Goal: Information Seeking & Learning: Understand process/instructions

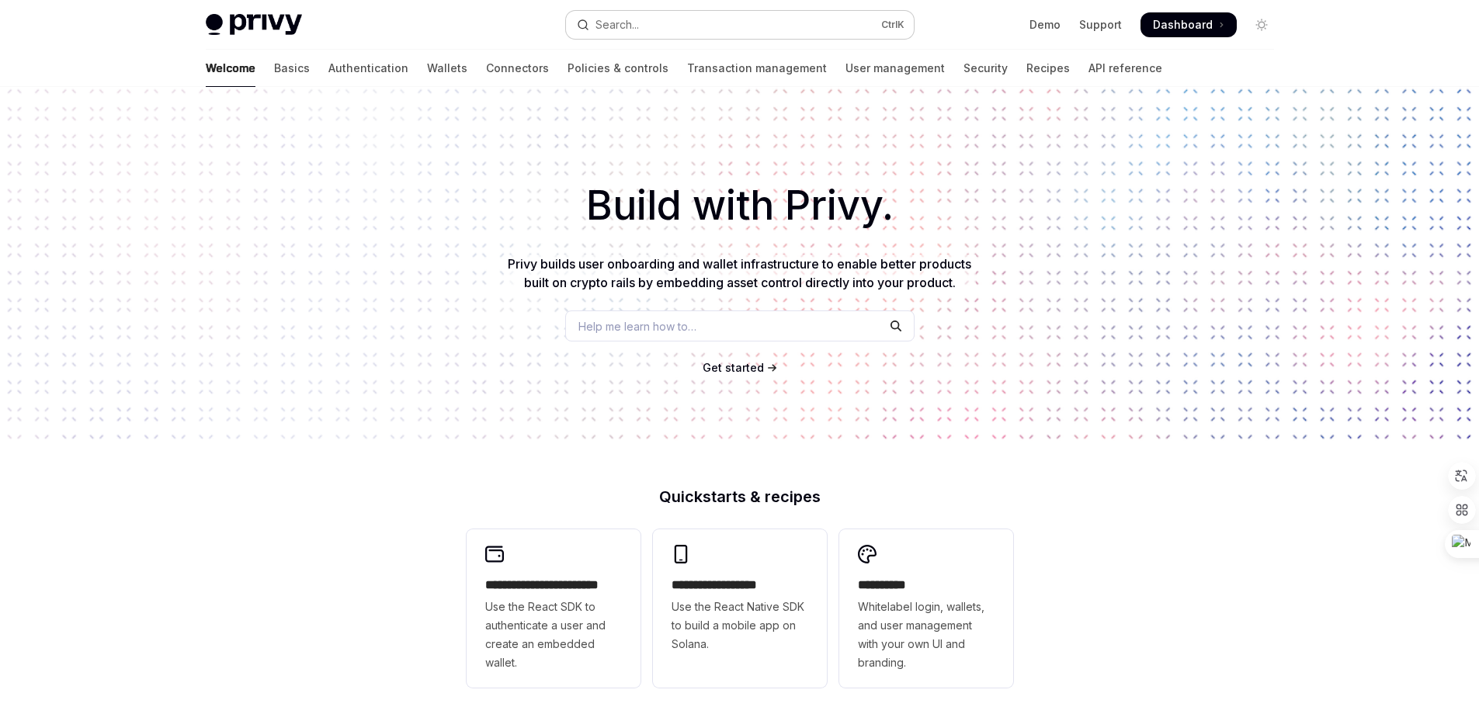
click at [624, 29] on div "Search..." at bounding box center [617, 25] width 43 height 19
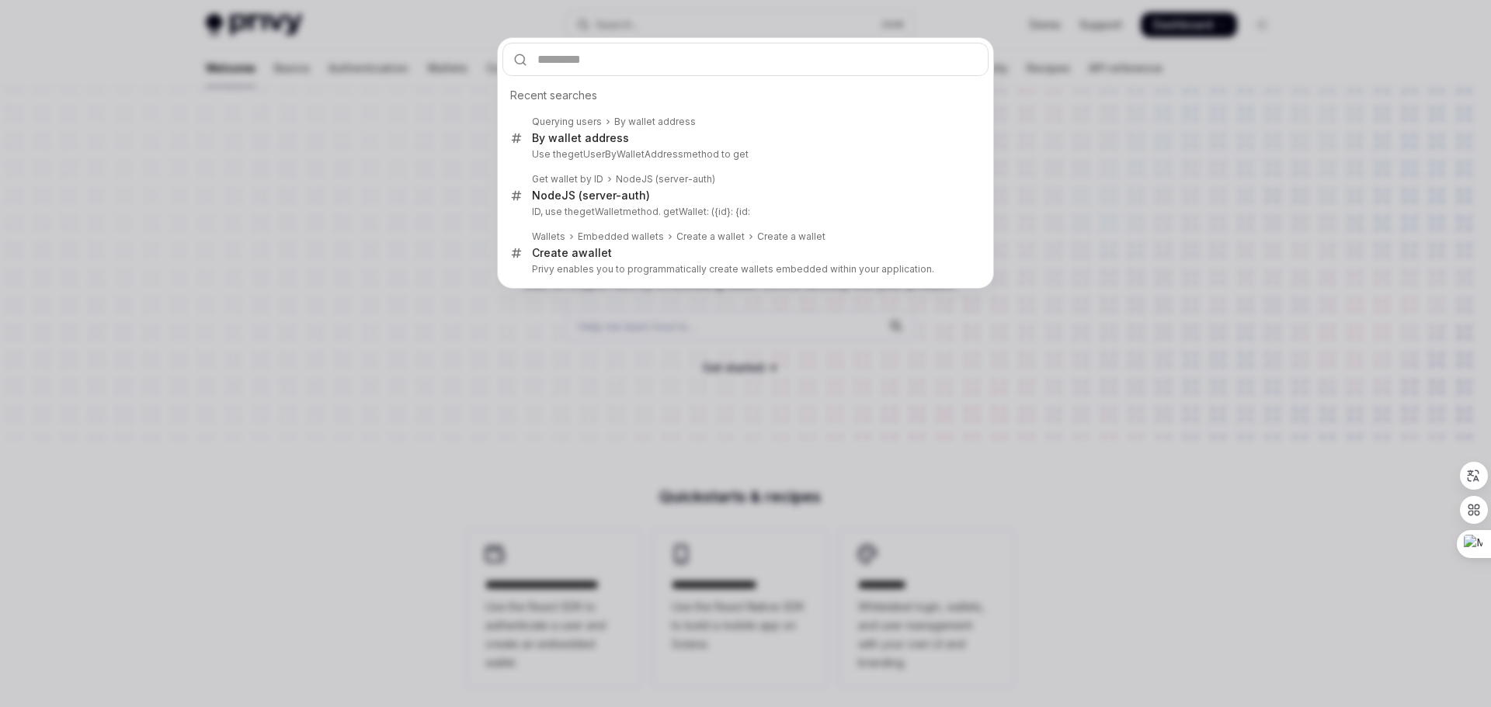
type input "**********"
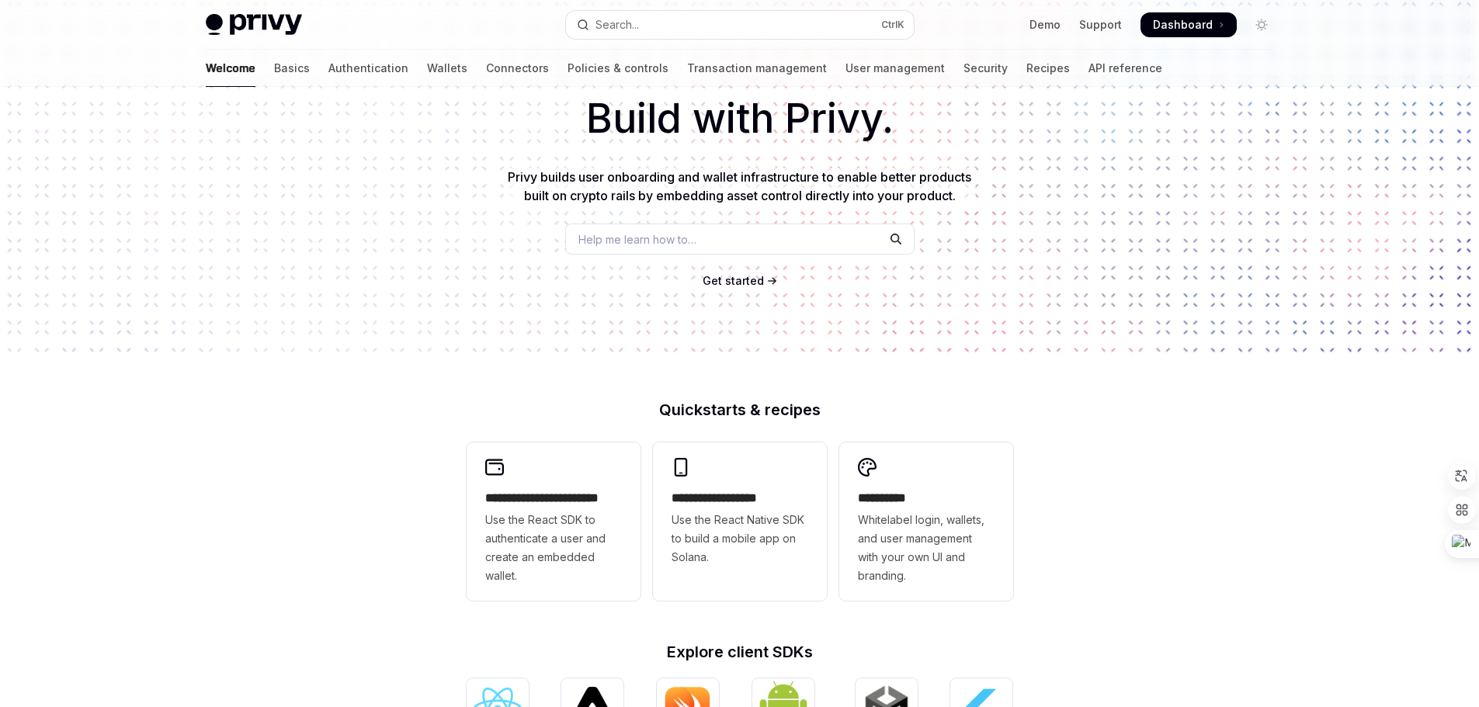
scroll to position [305, 0]
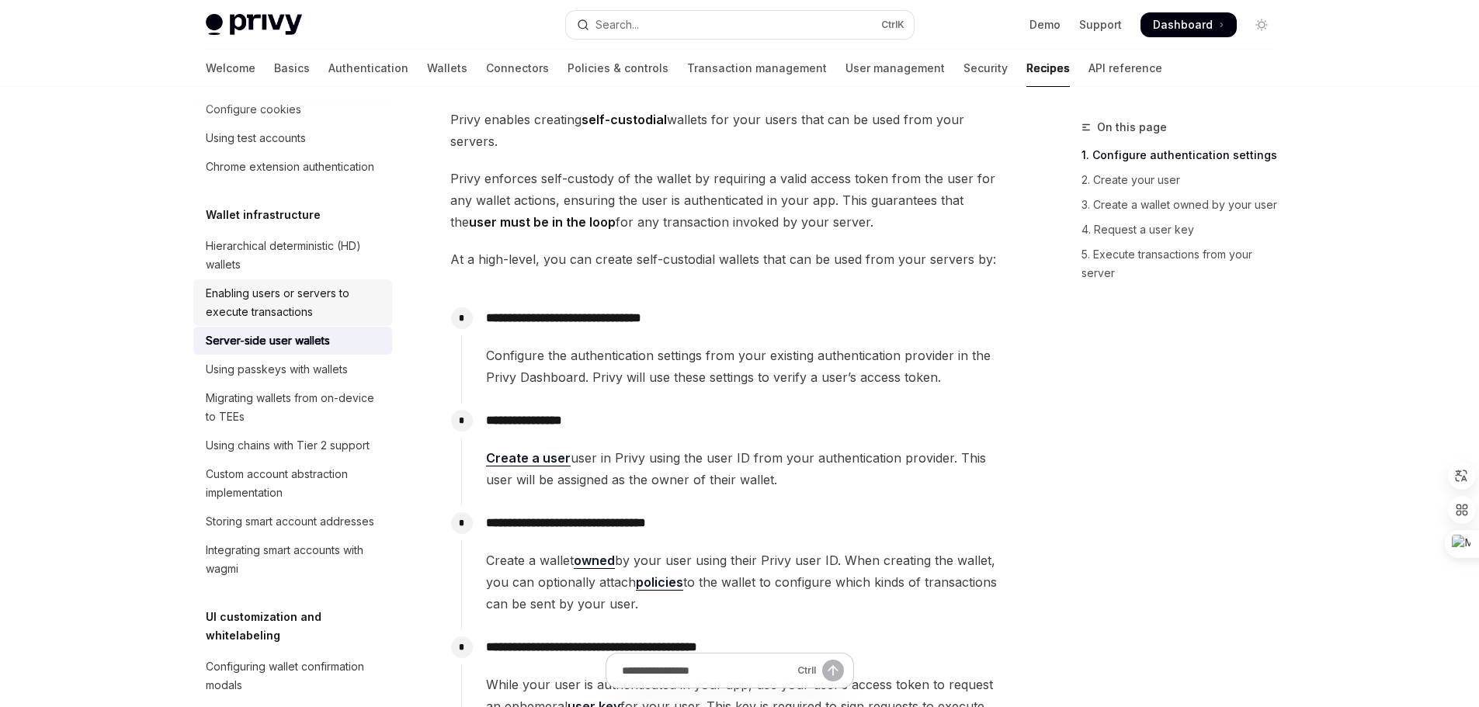
click at [318, 321] on div "Enabling users or servers to execute transactions" at bounding box center [294, 302] width 177 height 37
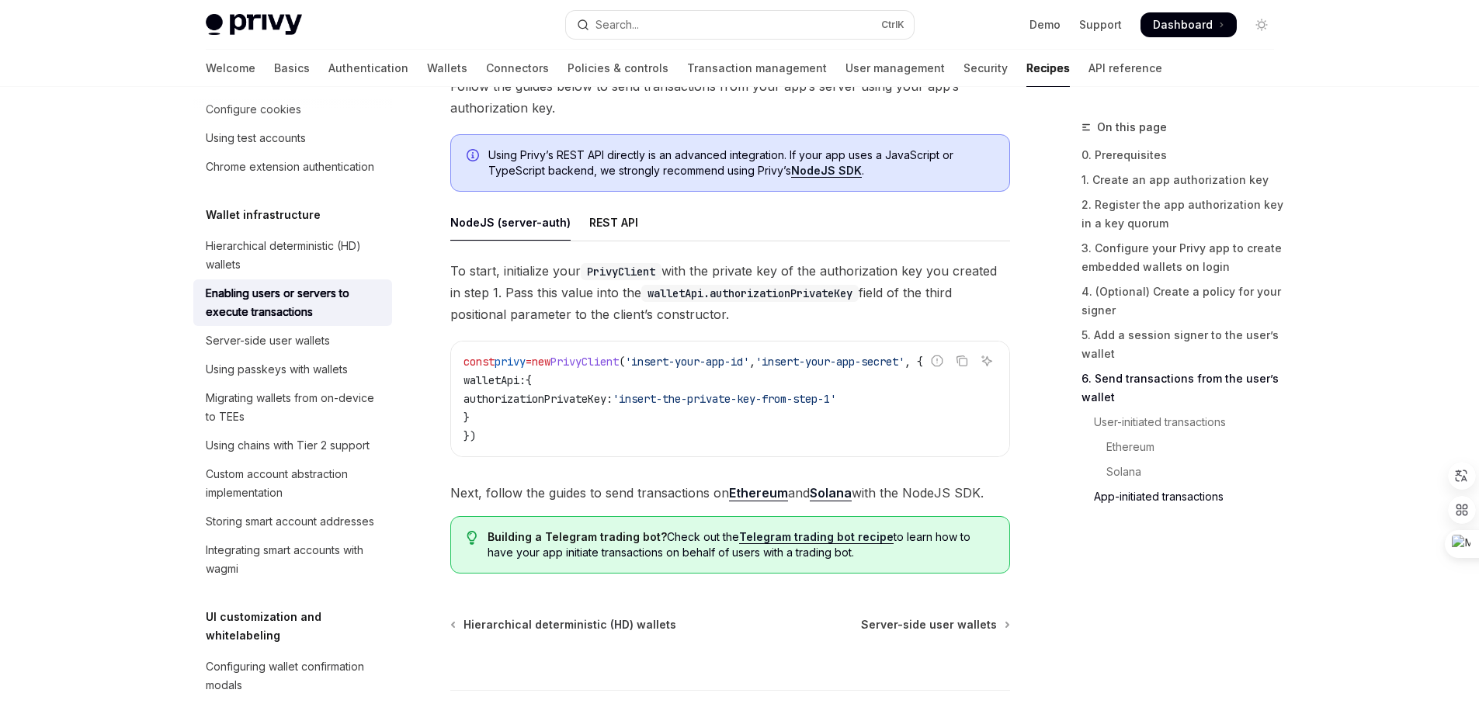
scroll to position [4084, 0]
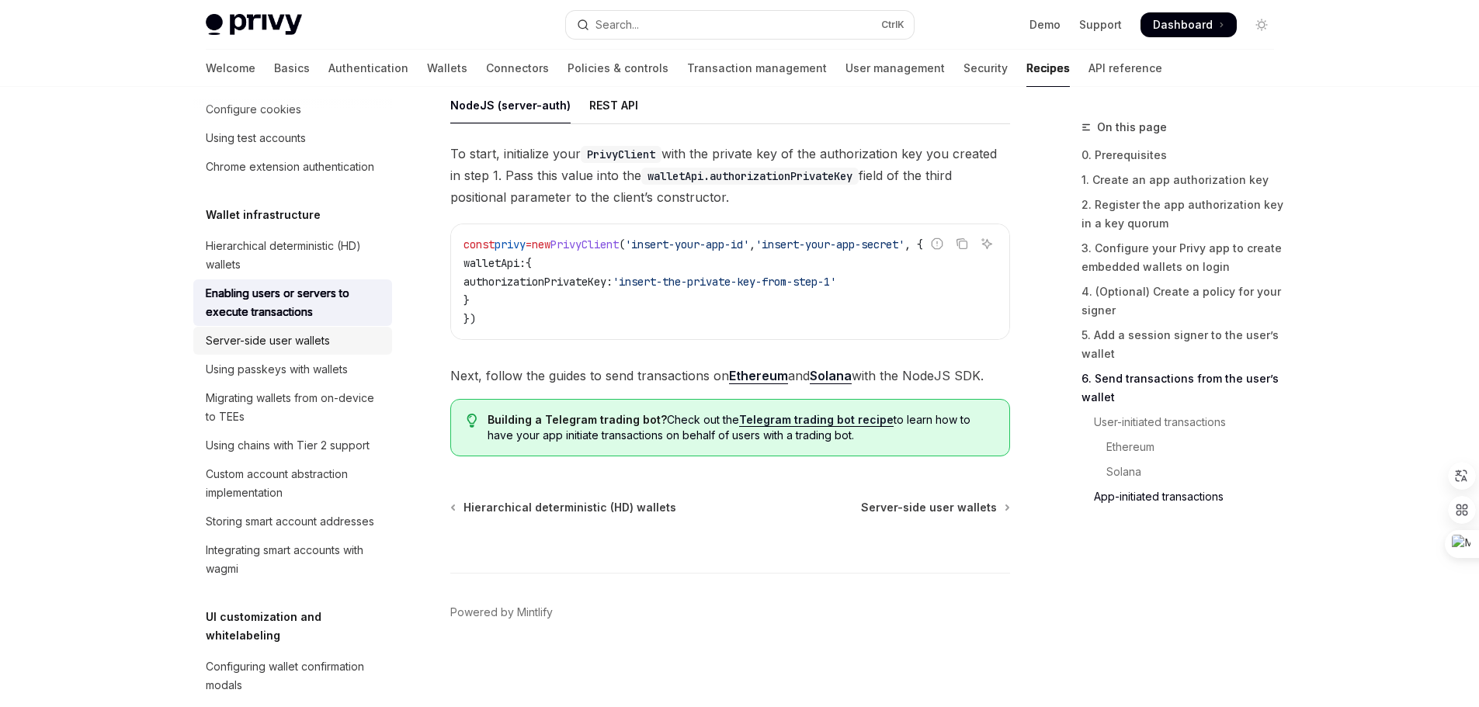
click at [294, 350] on div "Server-side user wallets" at bounding box center [268, 341] width 124 height 19
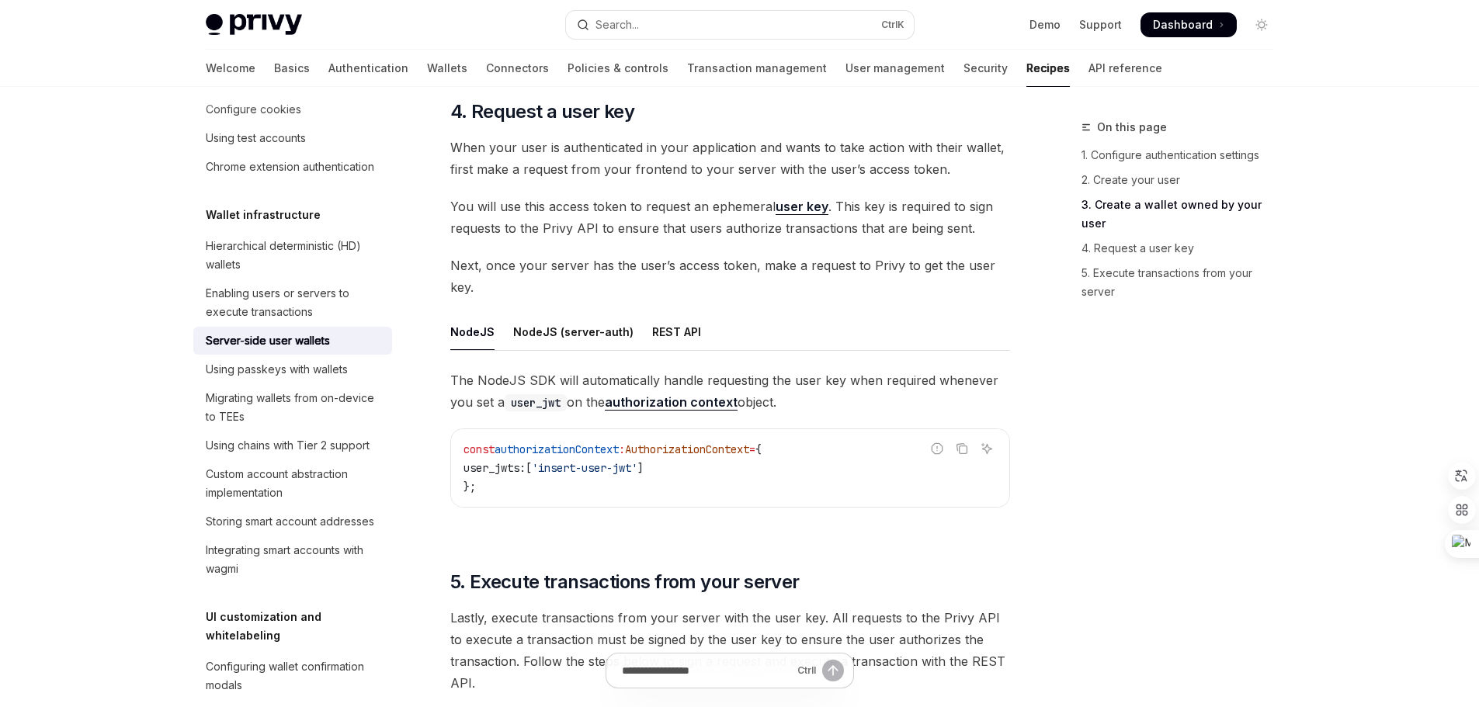
scroll to position [2330, 0]
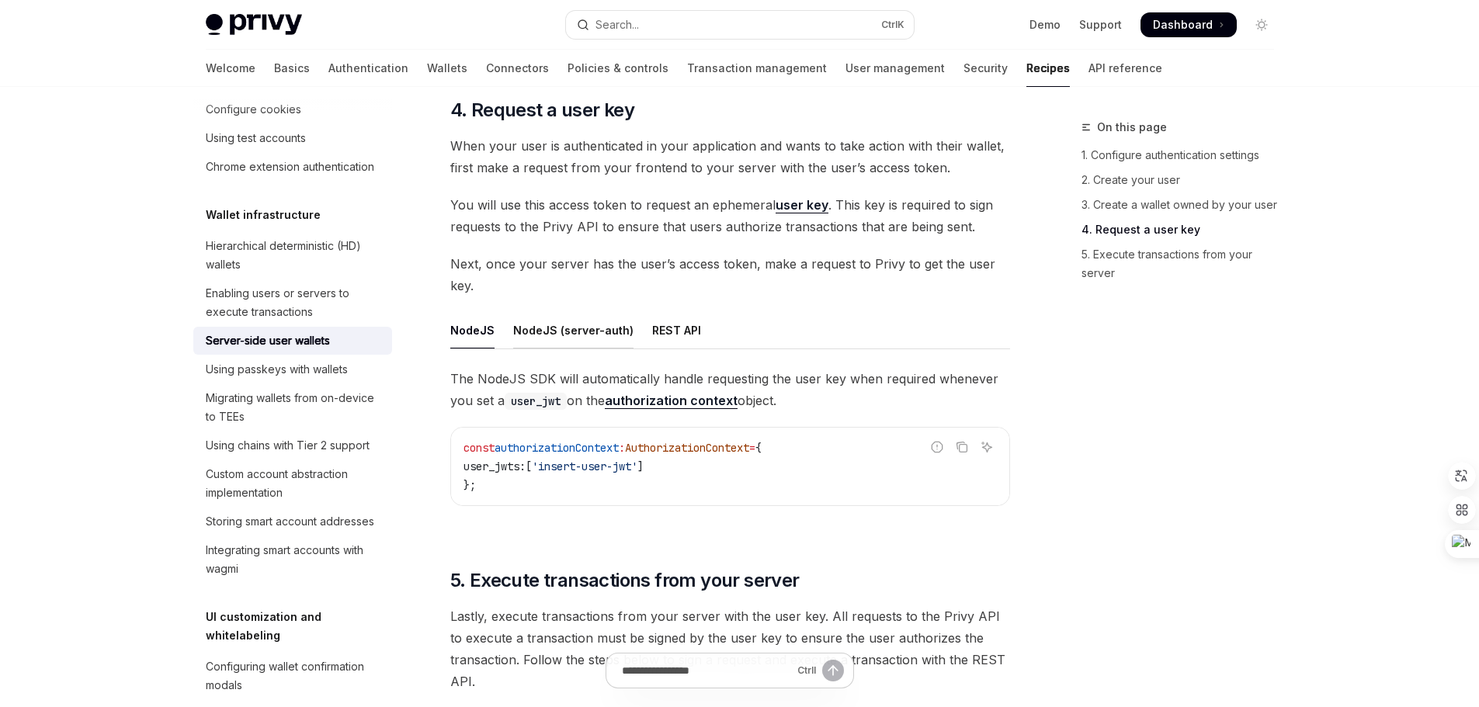
click at [574, 332] on div "NodeJS (server-auth)" at bounding box center [573, 330] width 120 height 36
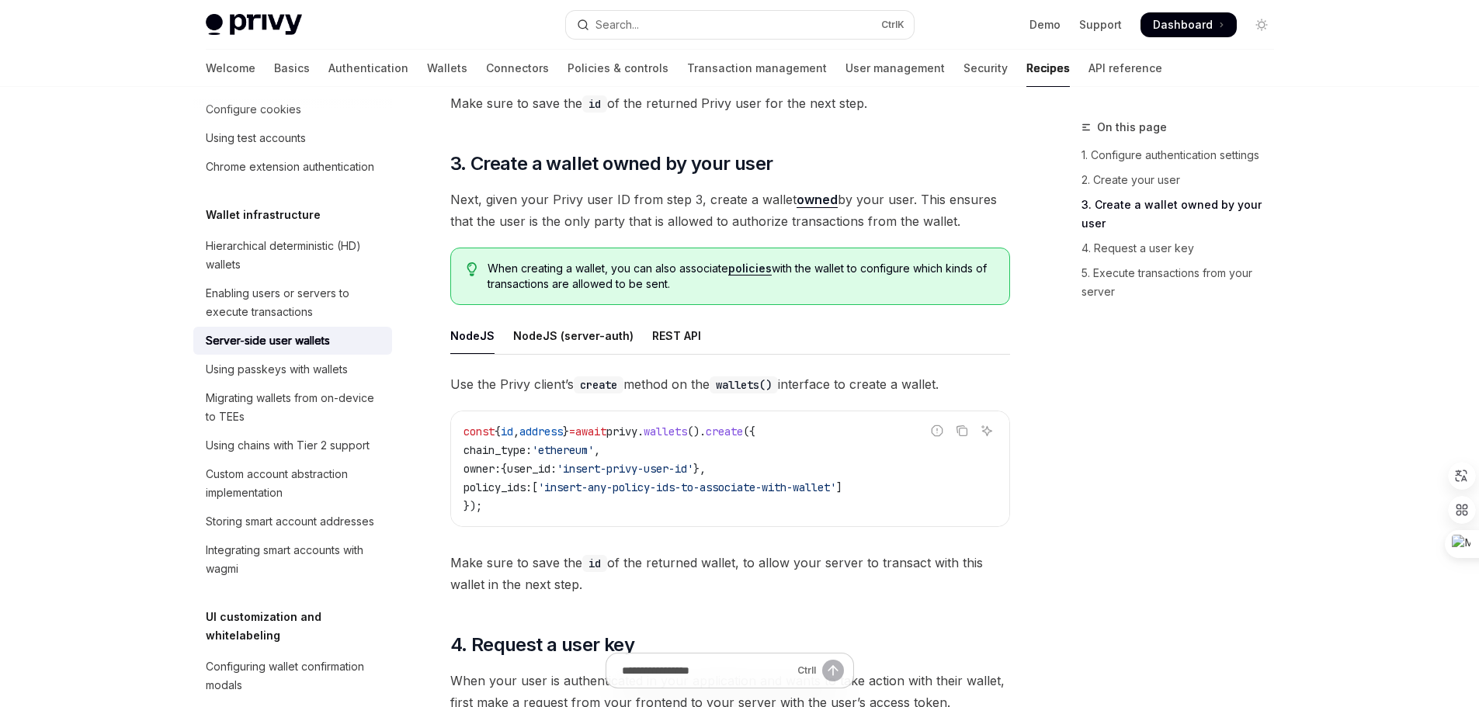
scroll to position [1786, 0]
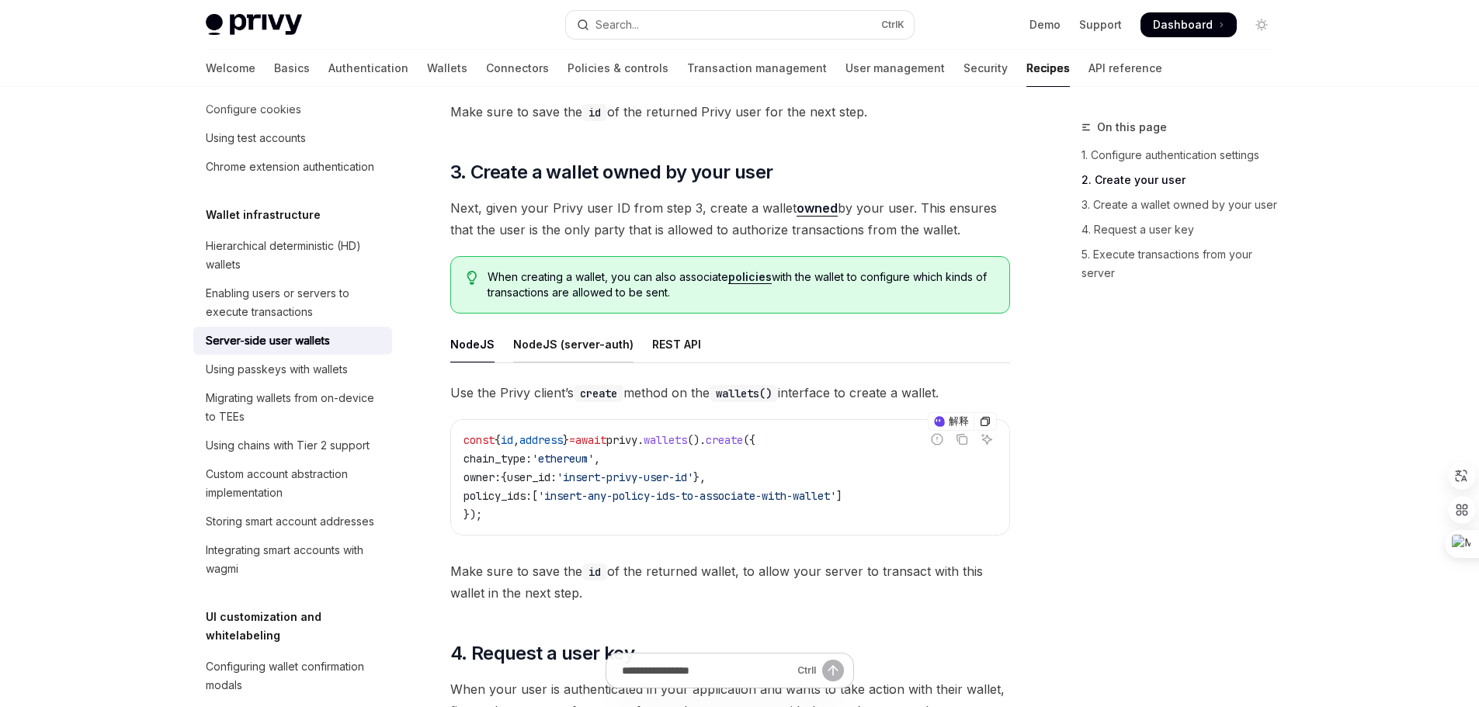
click at [579, 346] on div "NodeJS (server-auth)" at bounding box center [573, 344] width 120 height 36
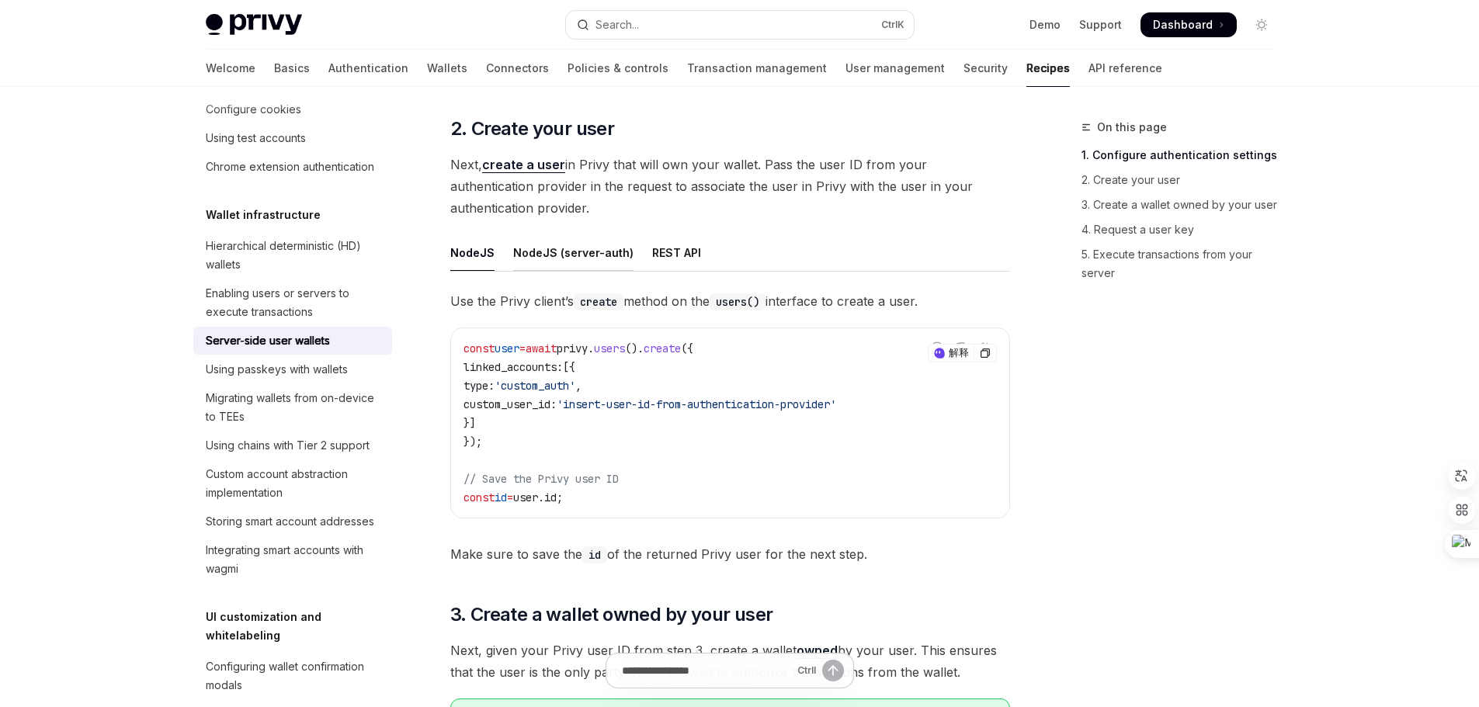
scroll to position [1320, 0]
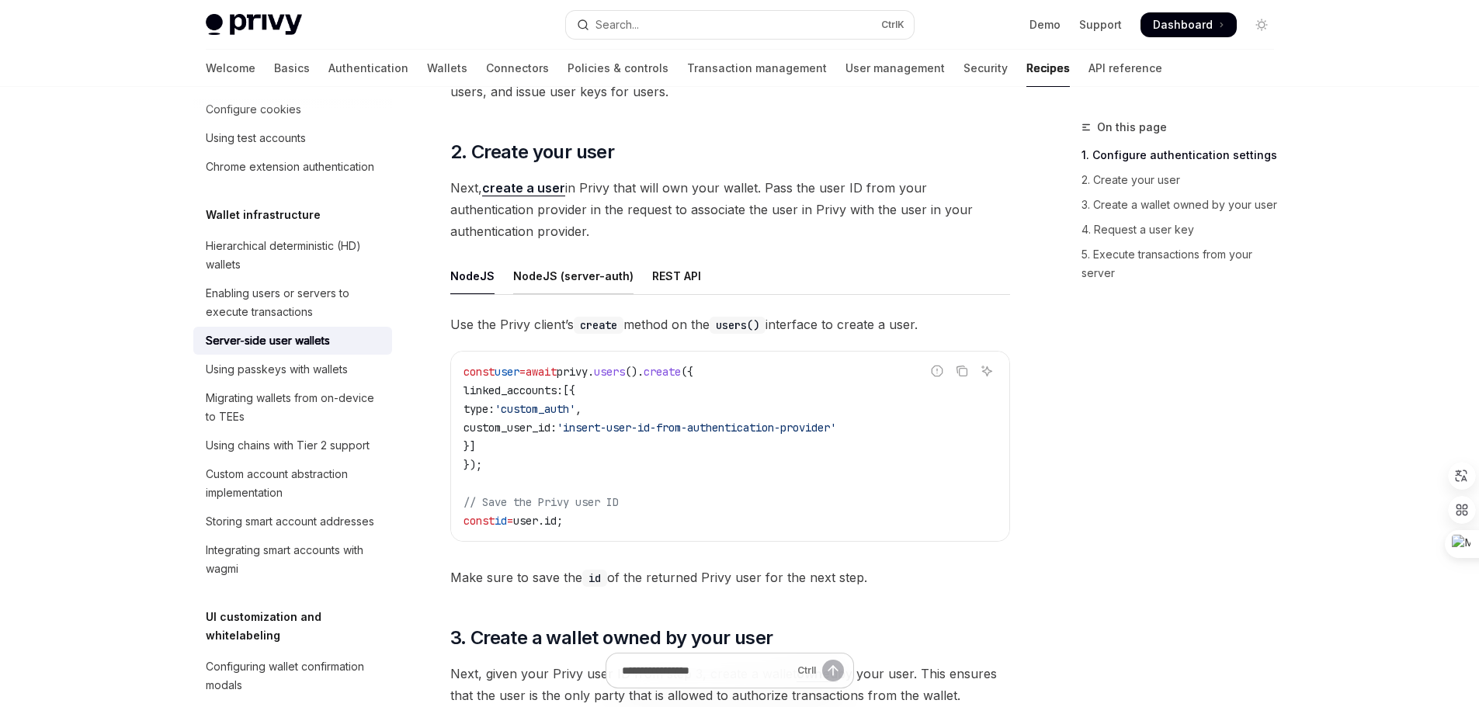
click at [558, 276] on div "NodeJS (server-auth)" at bounding box center [573, 276] width 120 height 36
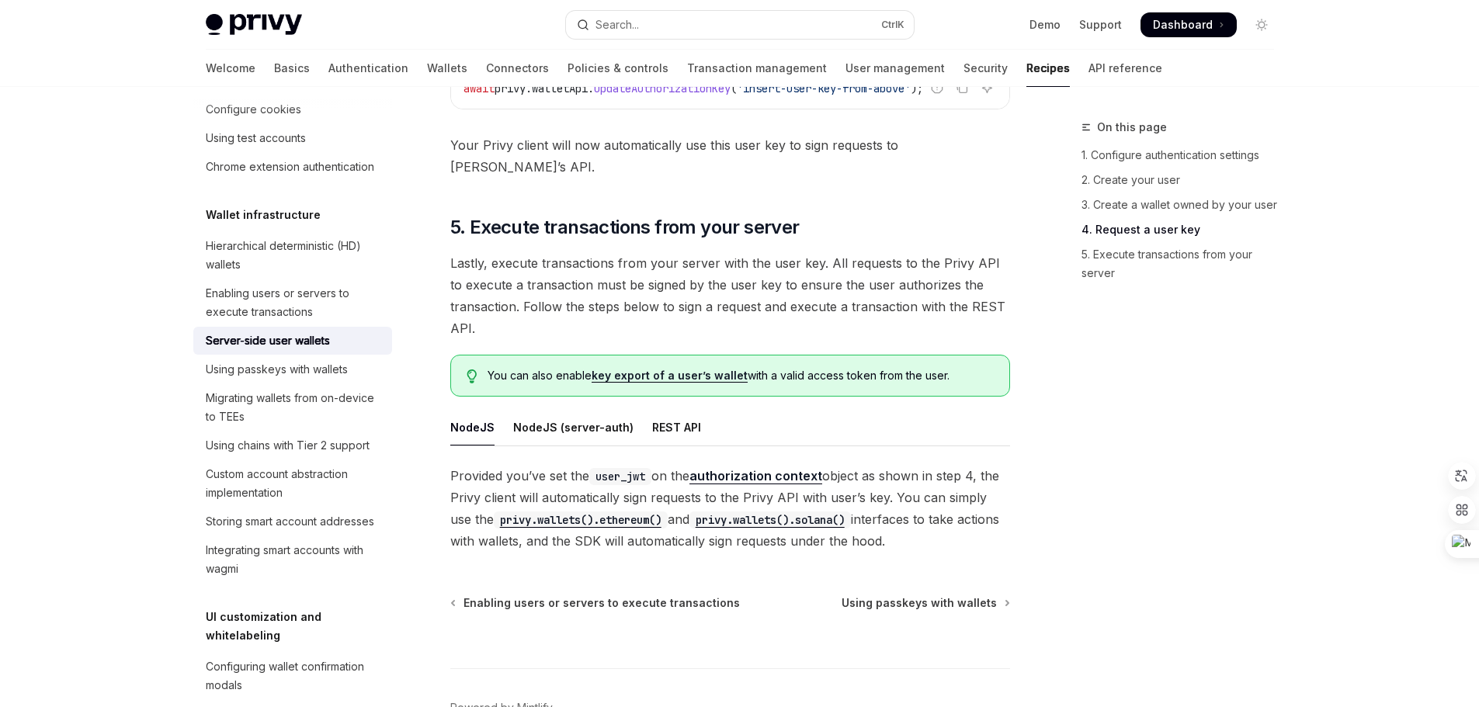
scroll to position [2926, 0]
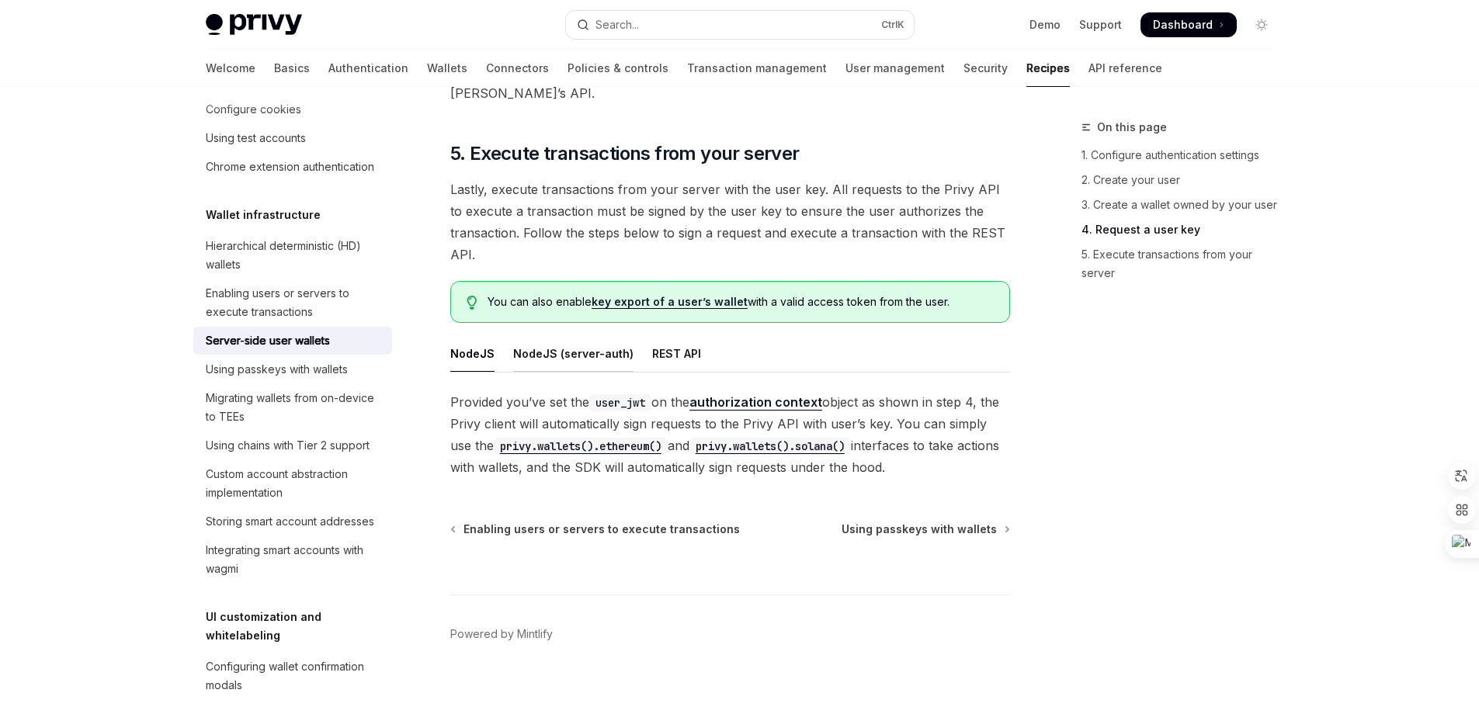
click at [592, 335] on div "NodeJS (server-auth)" at bounding box center [573, 353] width 120 height 36
type textarea "*"
